Goal: Check status: Check status

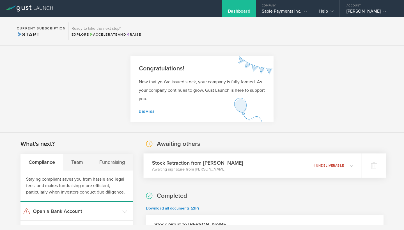
click at [350, 165] on icon at bounding box center [351, 165] width 3 height 3
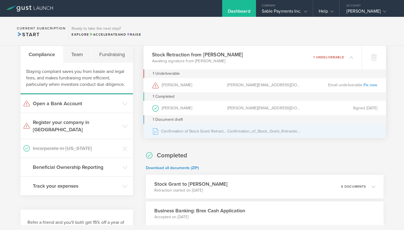
scroll to position [110, 0]
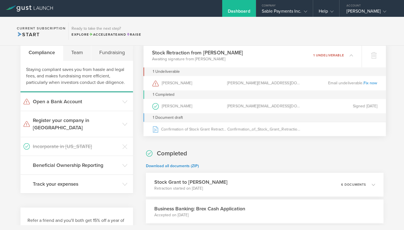
click at [372, 85] on link "Fix now" at bounding box center [371, 83] width 14 height 5
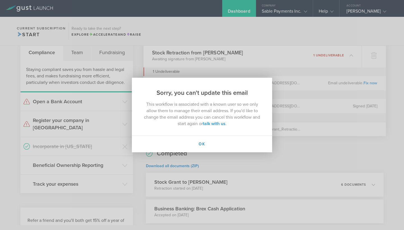
click at [214, 124] on link "talk with us" at bounding box center [214, 124] width 23 height 6
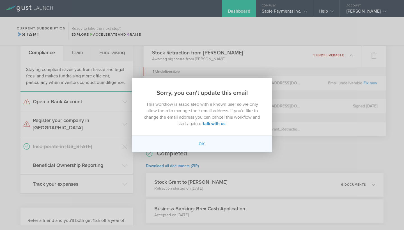
click at [206, 145] on button "Ok" at bounding box center [202, 144] width 140 height 17
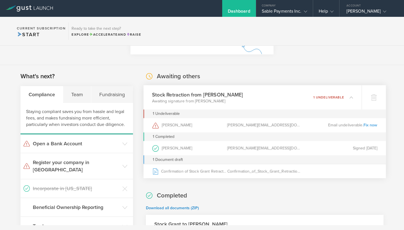
scroll to position [67, 0]
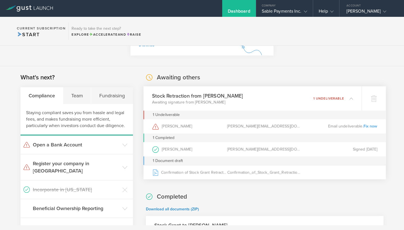
click at [353, 98] on icon at bounding box center [351, 98] width 3 height 3
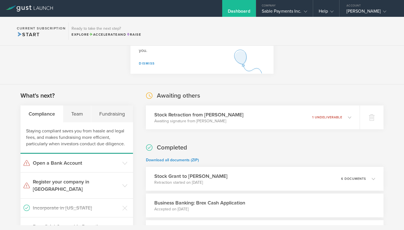
scroll to position [52, 0]
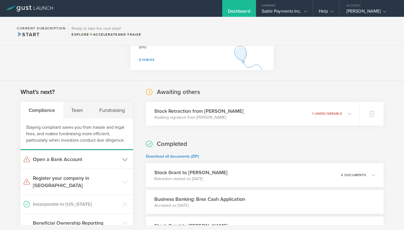
click at [125, 160] on icon at bounding box center [124, 159] width 5 height 5
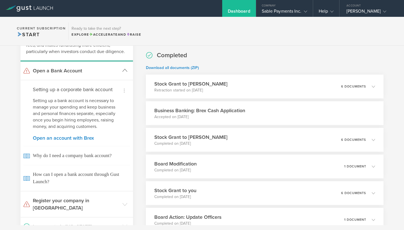
scroll to position [143, 0]
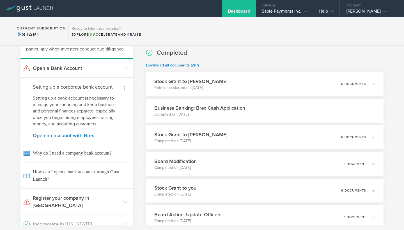
click at [124, 87] on icon at bounding box center [124, 88] width 1 height 4
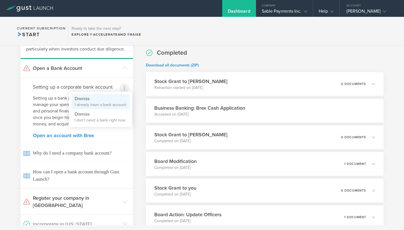
click at [117, 100] on li "Dismiss I already have a bank account" at bounding box center [100, 101] width 58 height 15
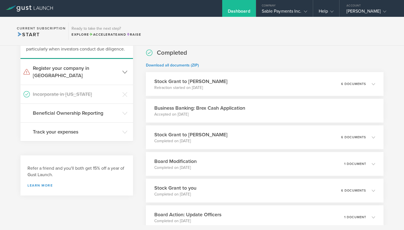
click at [124, 71] on polyline at bounding box center [125, 72] width 4 height 3
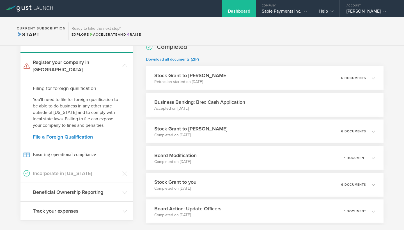
scroll to position [150, 0]
click at [126, 63] on icon at bounding box center [124, 65] width 5 height 5
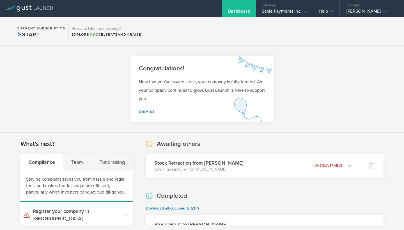
click at [151, 144] on circle at bounding box center [149, 144] width 6 height 6
click at [183, 144] on h2 "Awaiting others" at bounding box center [178, 144] width 43 height 8
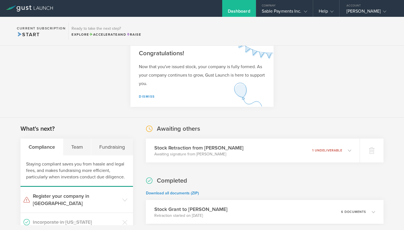
scroll to position [15, 0]
click at [205, 151] on p "Awaiting signature from [PERSON_NAME]" at bounding box center [197, 154] width 91 height 6
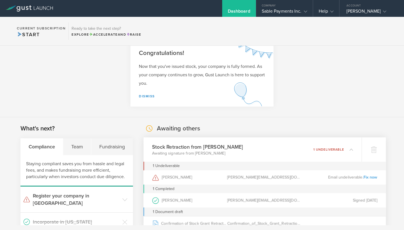
click at [165, 167] on div "1 Undeliverable" at bounding box center [166, 166] width 27 height 9
click at [159, 168] on div "1 Undeliverable" at bounding box center [166, 166] width 27 height 9
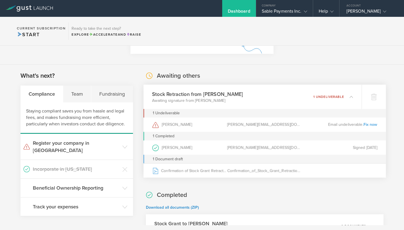
scroll to position [69, 0]
click at [244, 144] on div "[PERSON_NAME][EMAIL_ADDRESS][DOMAIN_NAME]" at bounding box center [264, 147] width 75 height 14
click at [157, 147] on icon at bounding box center [155, 148] width 3 height 2
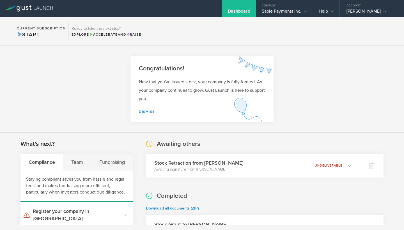
scroll to position [0, 0]
